Goal: Information Seeking & Learning: Learn about a topic

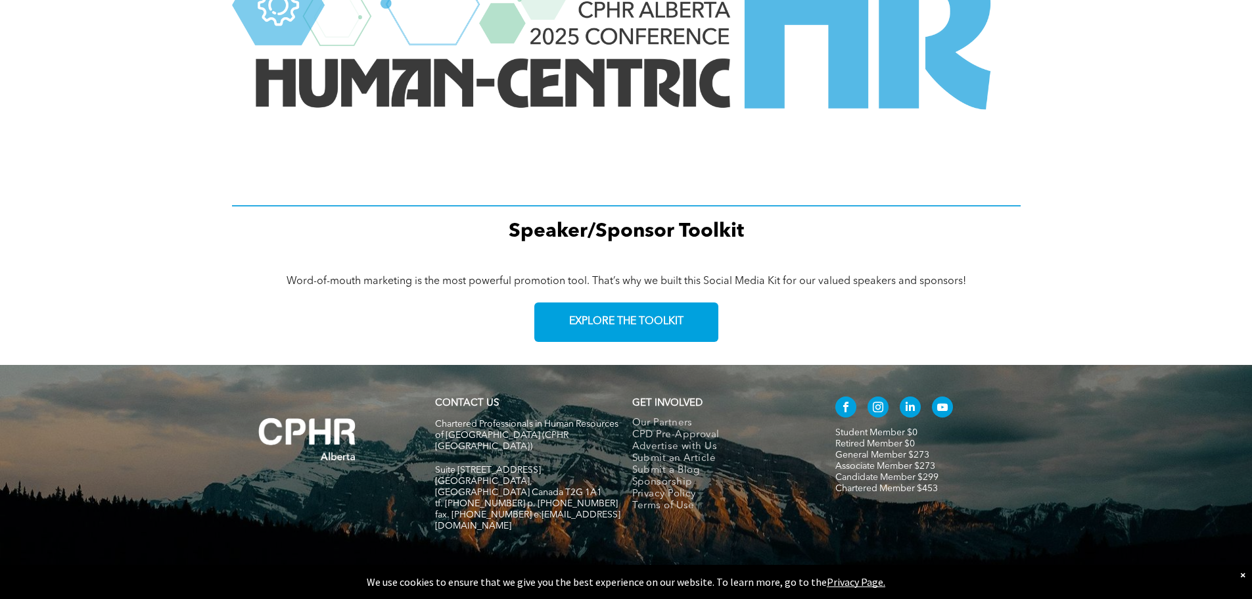
scroll to position [1766, 0]
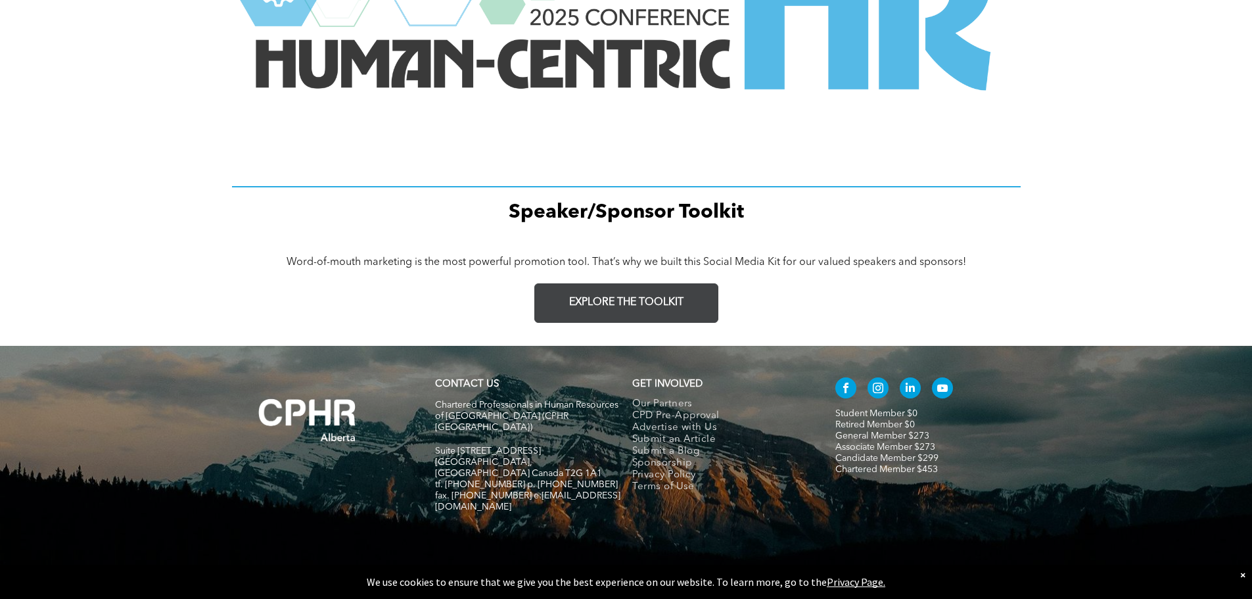
click at [619, 298] on span "EXPLORE THE TOOLKIT" at bounding box center [626, 302] width 114 height 12
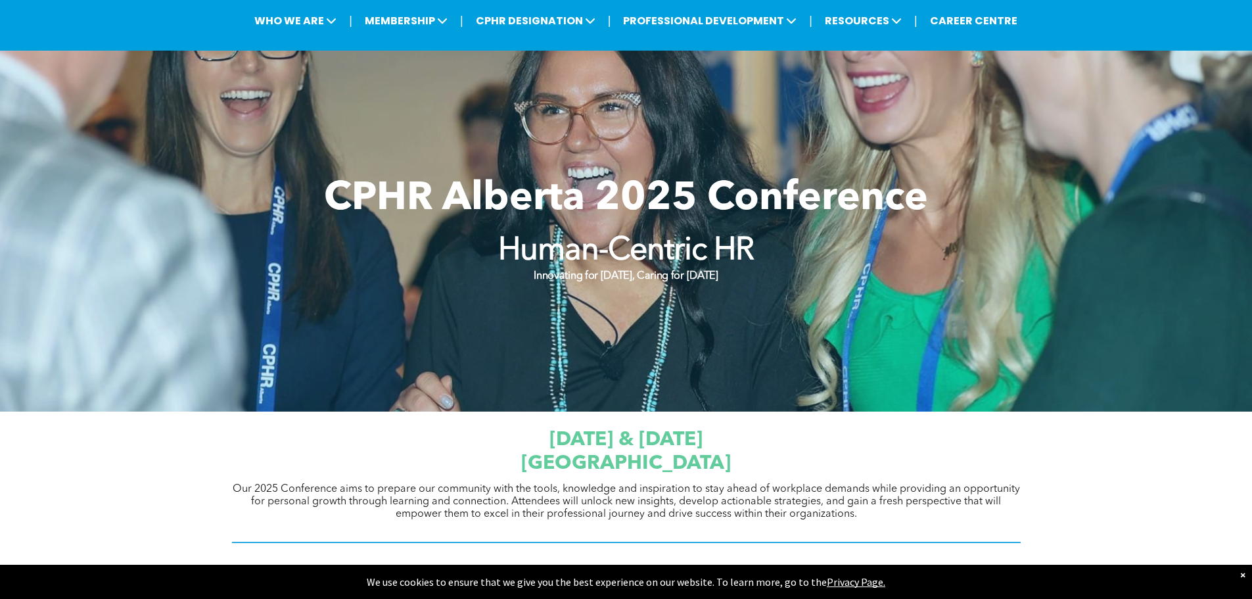
scroll to position [0, 0]
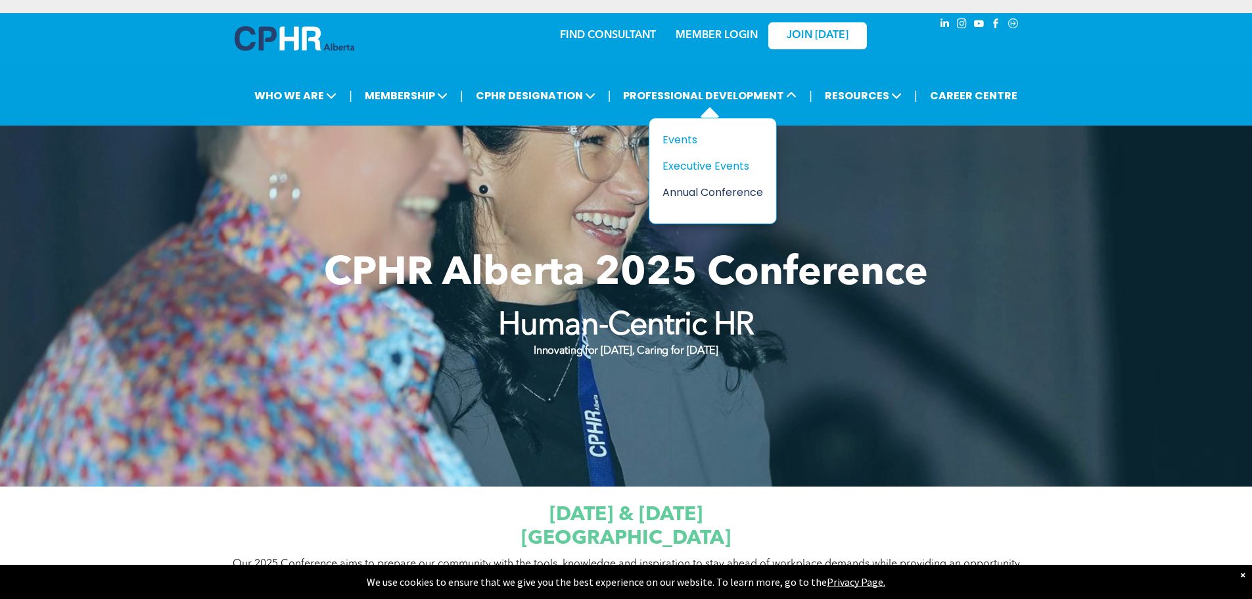
click at [716, 193] on div "Annual Conference" at bounding box center [707, 192] width 91 height 16
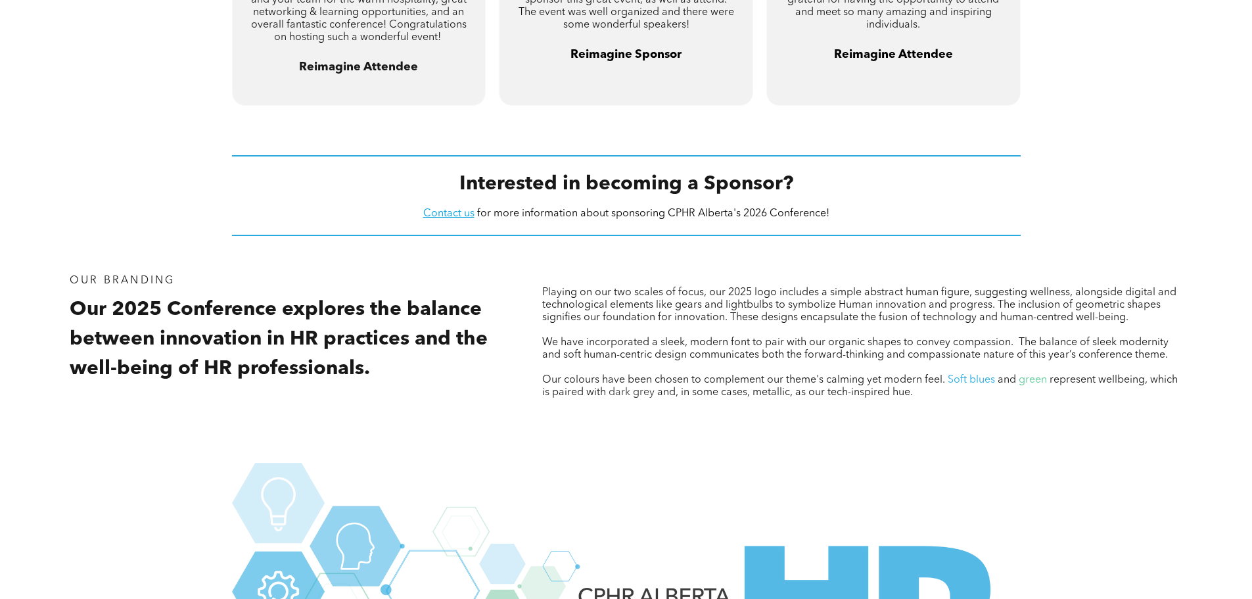
scroll to position [1249, 0]
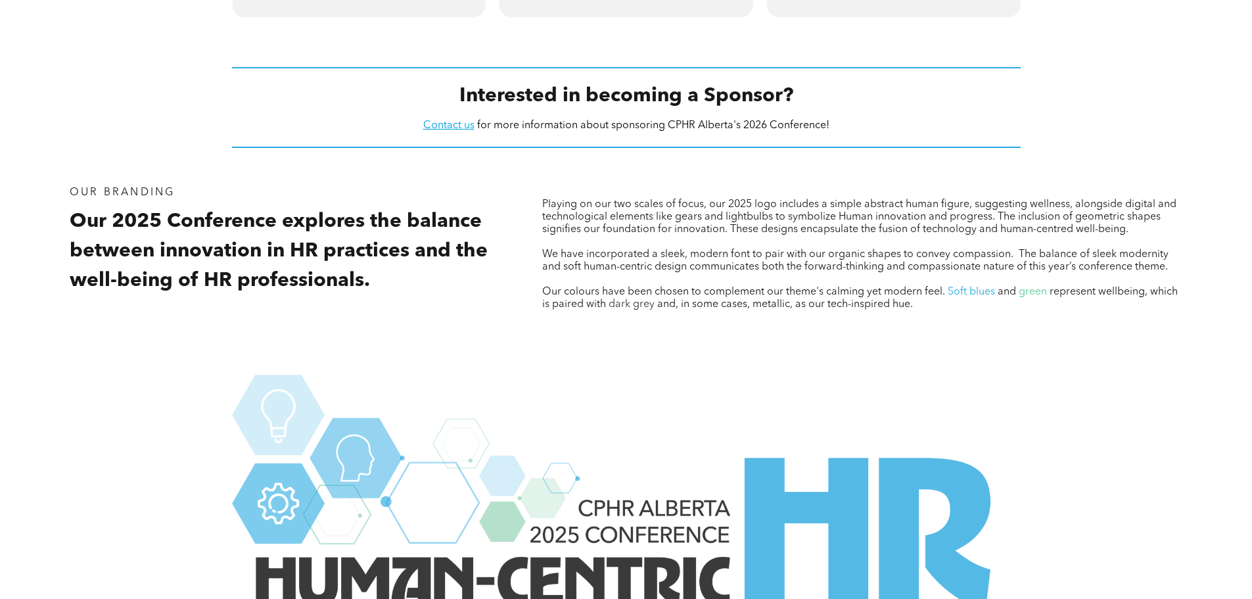
click at [448, 80] on div "Interested in becoming a Sponsor? Contact us for more information about sponsor…" at bounding box center [626, 107] width 789 height 95
click at [442, 123] on link "Contact us" at bounding box center [448, 125] width 51 height 11
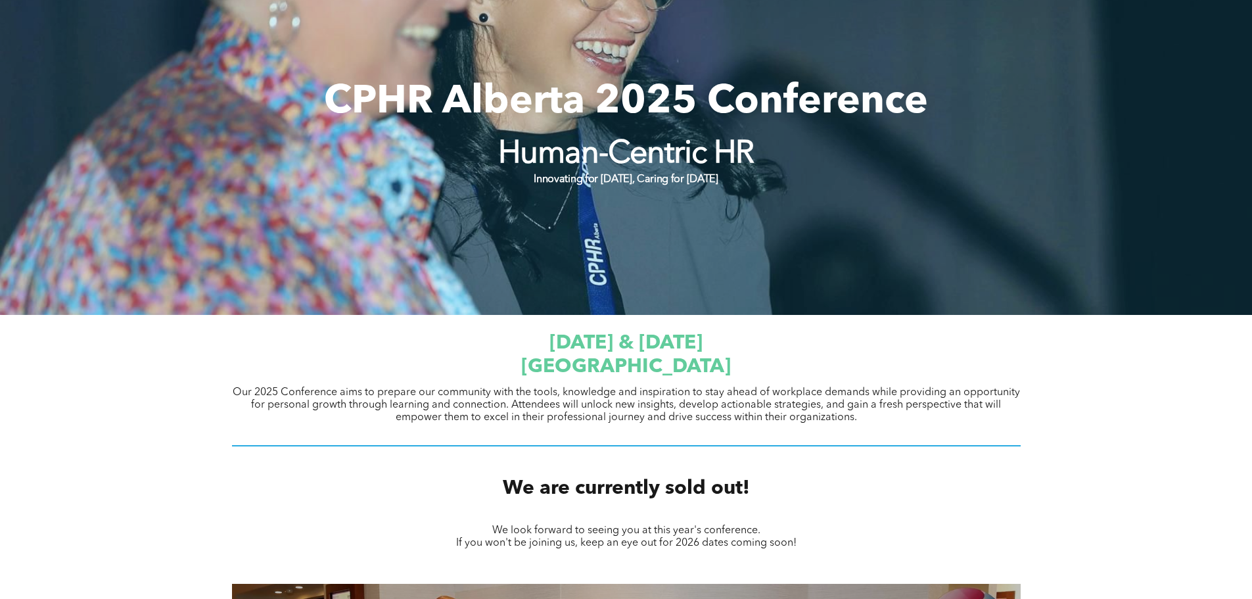
scroll to position [0, 0]
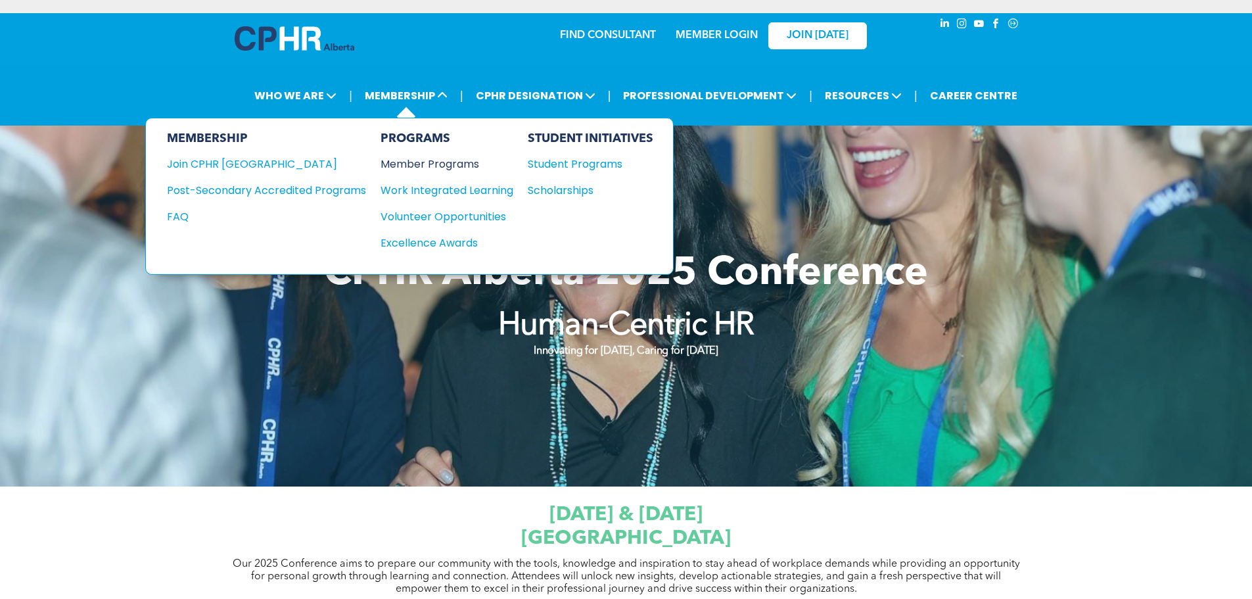
click at [473, 166] on div "Member Programs" at bounding box center [441, 164] width 120 height 16
